Goal: Task Accomplishment & Management: Manage account settings

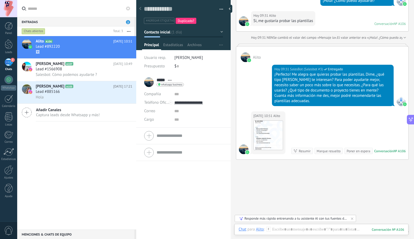
scroll to position [8, 0]
click at [47, 72] on div "Salesbot: Cómo podemos ayudarte ?" at bounding box center [84, 75] width 97 height 6
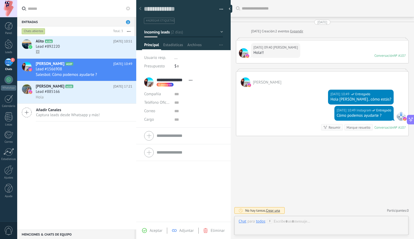
scroll to position [8, 0]
click at [77, 47] on div "Lead #892220" at bounding box center [84, 46] width 97 height 5
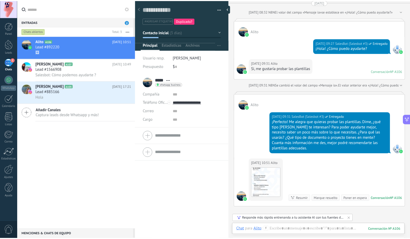
scroll to position [434, 0]
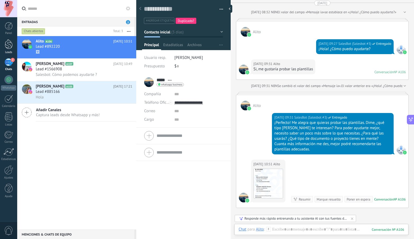
click at [8, 43] on div at bounding box center [9, 44] width 8 height 10
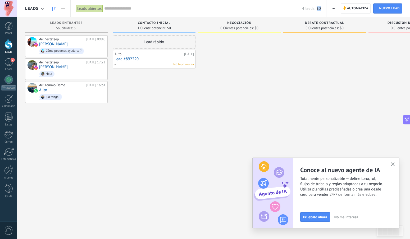
drag, startPoint x: 321, startPoint y: 9, endPoint x: 318, endPoint y: 8, distance: 3.5
click at [318, 8] on span "$0" at bounding box center [319, 8] width 4 height 5
click at [54, 146] on div "de: nextsteep [DATE] 09:40 [PERSON_NAME] Cómo podemos ayudarte ? de: nextsteep …" at bounding box center [66, 119] width 83 height 169
click at [6, 62] on div "2" at bounding box center [9, 62] width 8 height 8
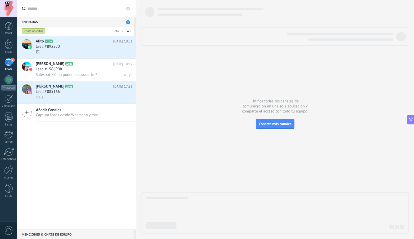
drag, startPoint x: 74, startPoint y: 49, endPoint x: 85, endPoint y: 66, distance: 20.1
click at [74, 49] on div "🖼" at bounding box center [84, 52] width 97 height 6
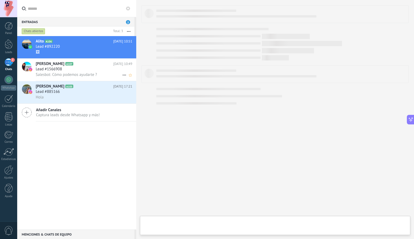
click at [82, 71] on div "Lead #1566908" at bounding box center [84, 68] width 97 height 5
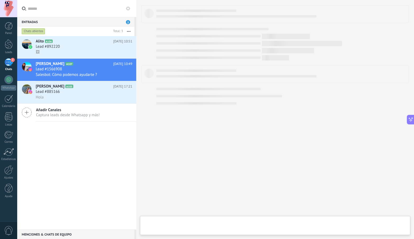
click at [77, 154] on div "Alito A106 [DATE] 10:51 Lead #892220 🖼 [PERSON_NAME] A107 [DATE] 10:49 Lead #15…" at bounding box center [76, 132] width 119 height 193
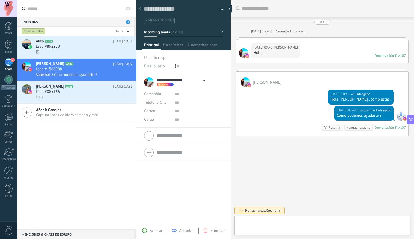
type textarea "**********"
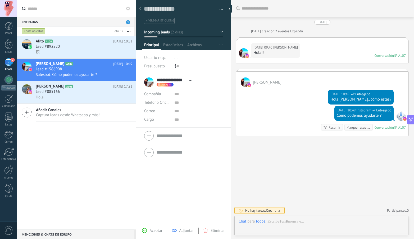
scroll to position [8, 0]
